Goal: Check status

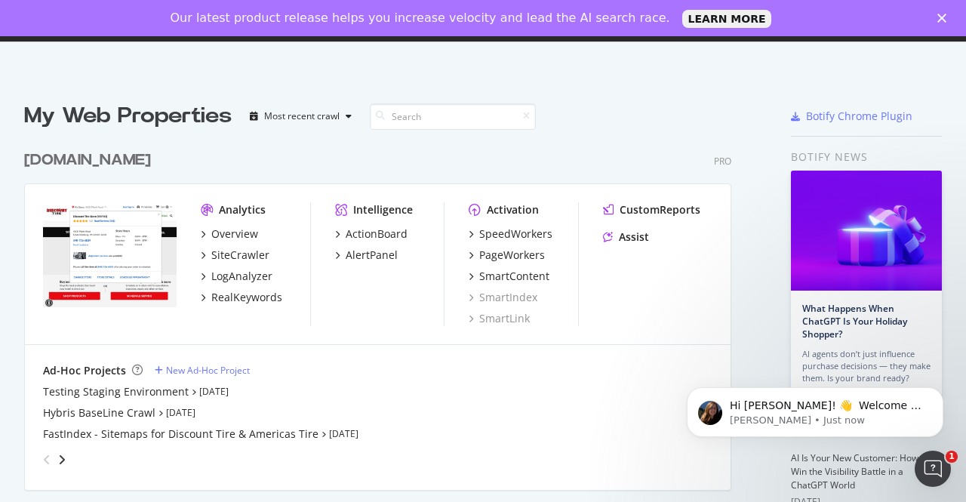
click at [453, 383] on div "Ad-Hoc Projects New Ad-Hoc Project Testing Staging Environment [DATE] Hybris Ba…" at bounding box center [377, 417] width 669 height 109
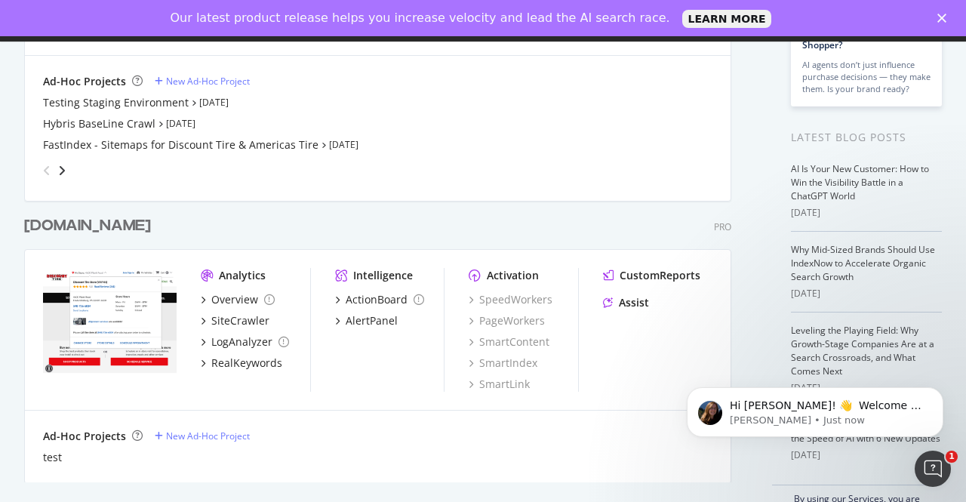
scroll to position [290, 0]
click at [406, 197] on div "[DOMAIN_NAME] Pro Analytics Overview SiteCrawler LogAnalyzer RealKeywords Intel…" at bounding box center [383, 338] width 719 height 285
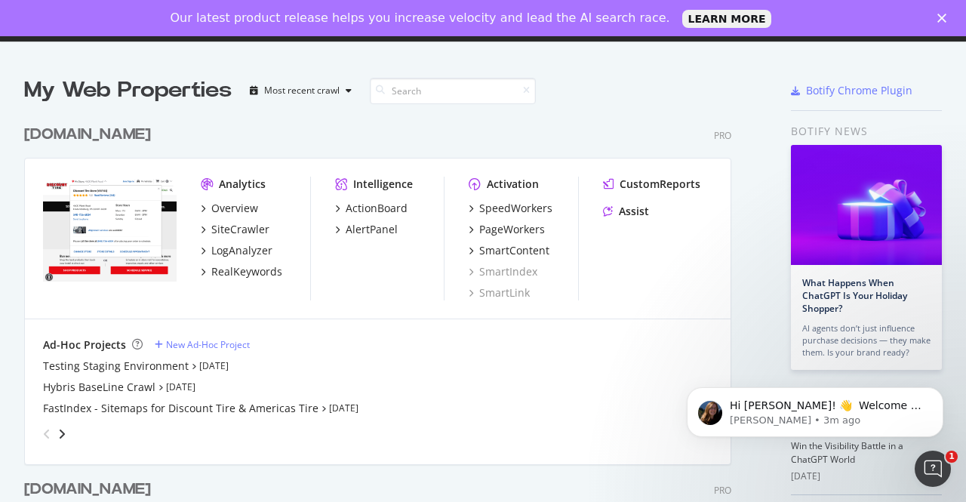
scroll to position [0, 0]
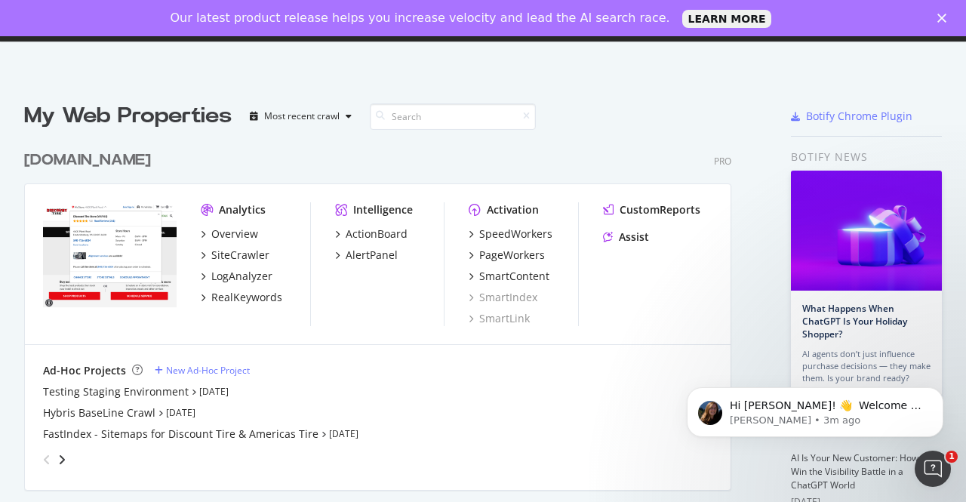
click at [344, 103] on div "My Web Properties Most recent crawl" at bounding box center [352, 116] width 657 height 30
click at [349, 118] on icon "button" at bounding box center [349, 116] width 6 height 9
click at [330, 140] on div "Most recent crawl" at bounding box center [321, 141] width 79 height 13
click at [337, 360] on div "Ad-Hoc Projects New Ad-Hoc Project Testing Staging Environment [DATE] Hybris Ba…" at bounding box center [377, 417] width 705 height 145
click at [234, 229] on div "Overview" at bounding box center [234, 233] width 47 height 15
